Goal: Navigation & Orientation: Find specific page/section

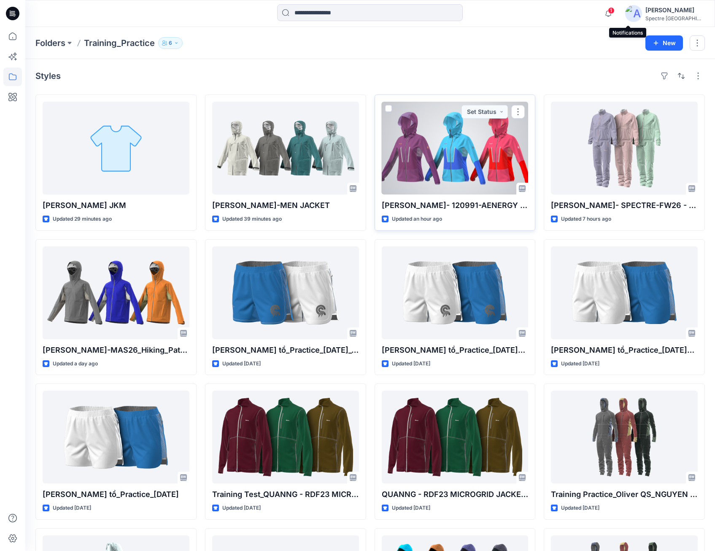
click at [476, 145] on div at bounding box center [455, 148] width 147 height 93
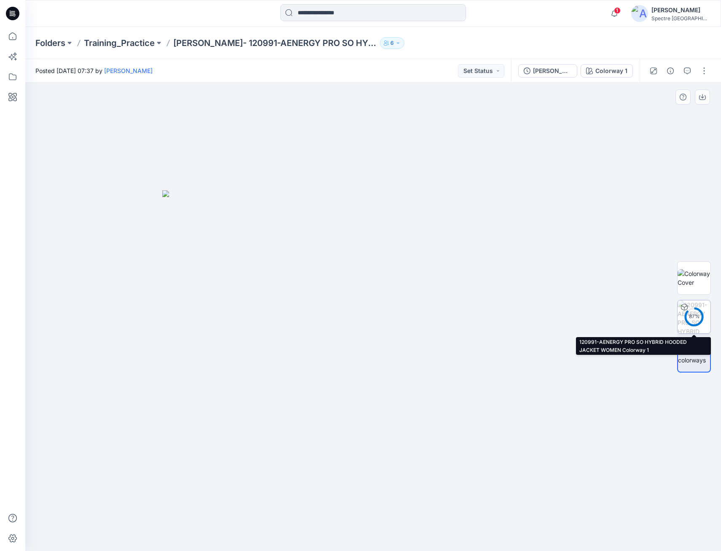
click at [695, 312] on circle at bounding box center [694, 316] width 17 height 17
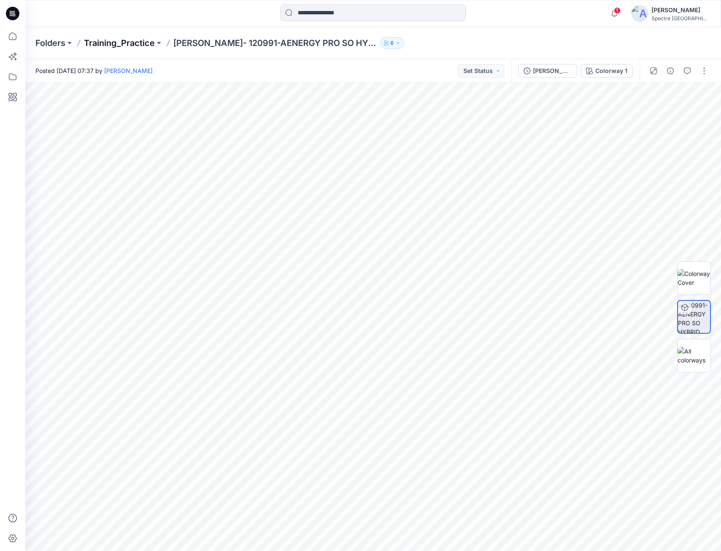
click at [138, 40] on p "Training_Practice" at bounding box center [119, 43] width 71 height 12
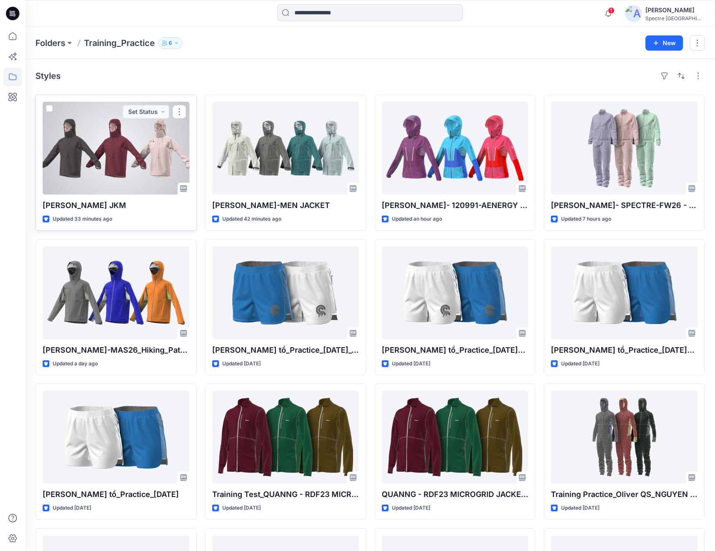
click at [123, 141] on div at bounding box center [116, 148] width 147 height 93
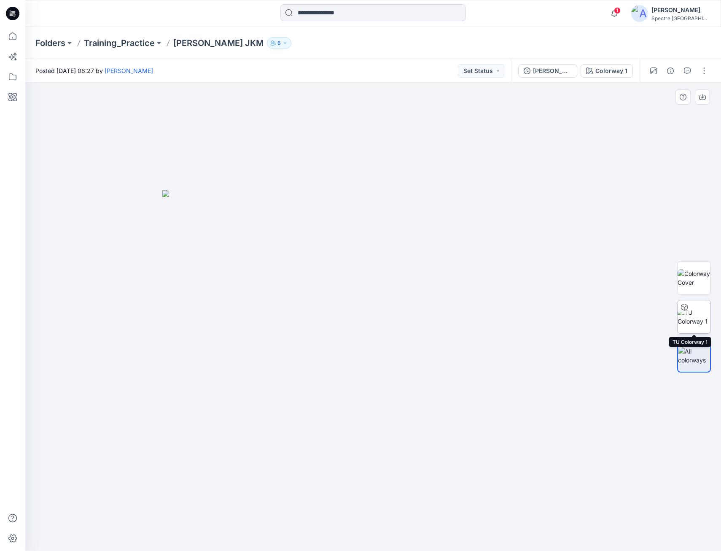
click at [693, 314] on img at bounding box center [694, 317] width 33 height 18
click at [129, 42] on p "Training_Practice" at bounding box center [119, 43] width 71 height 12
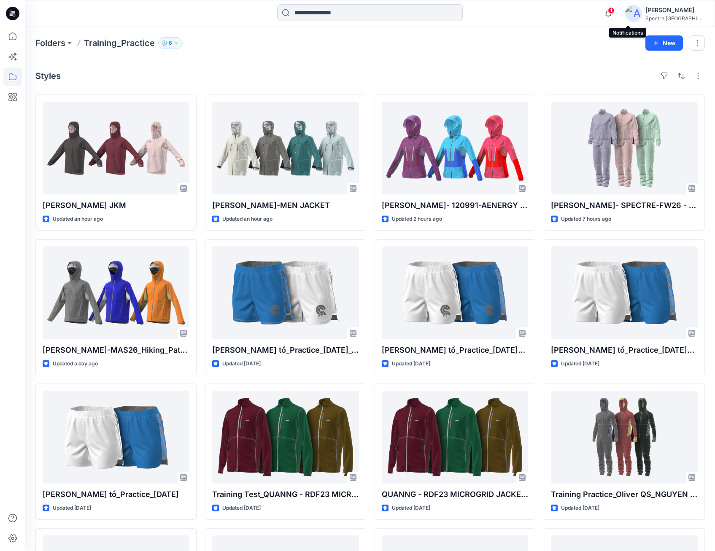
click at [614, 10] on span "1" at bounding box center [611, 10] width 7 height 7
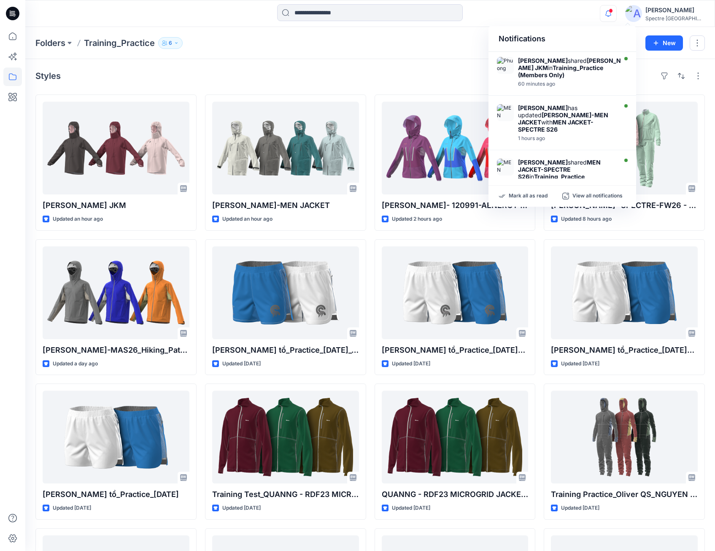
click at [425, 70] on div "Styles" at bounding box center [369, 75] width 669 height 13
